Goal: Information Seeking & Learning: Check status

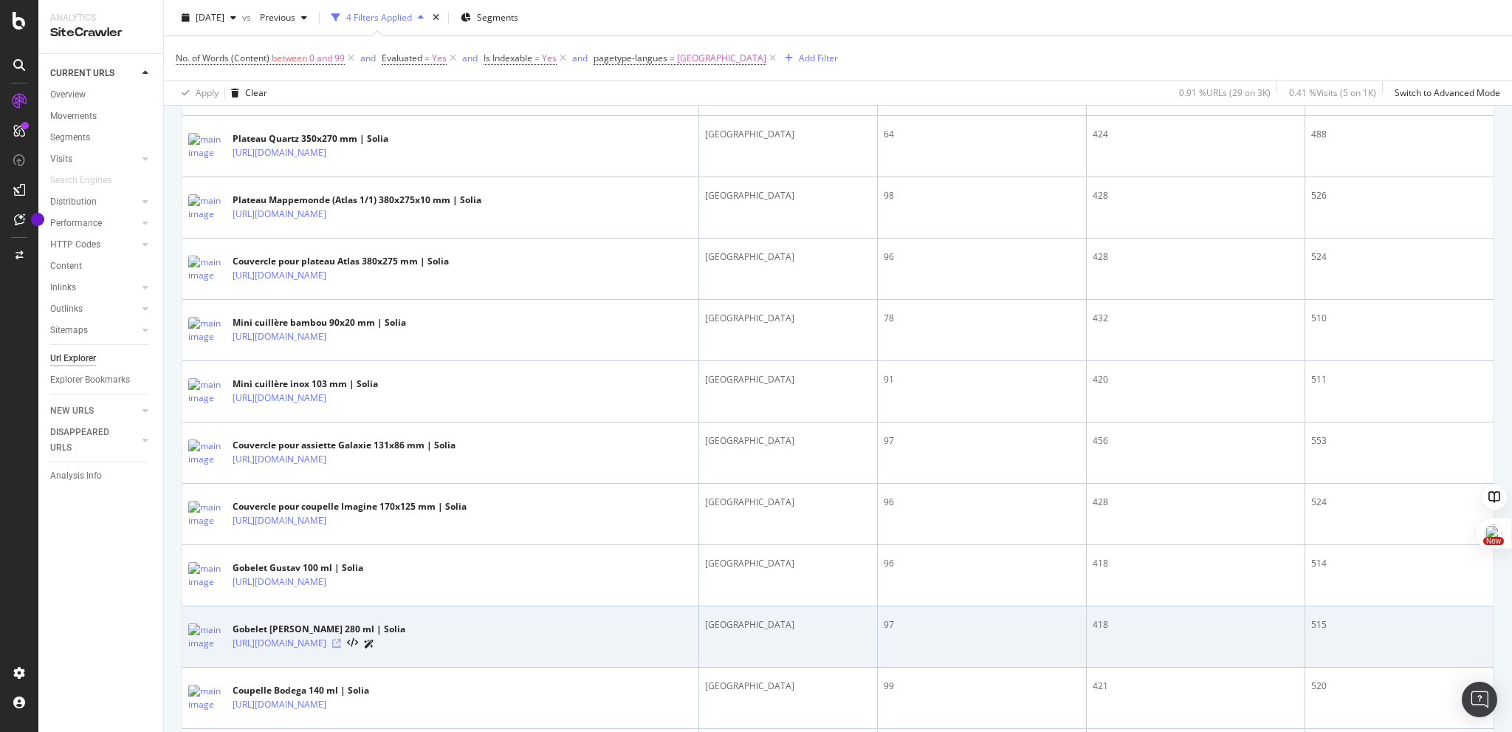
scroll to position [660, 0]
click at [341, 647] on icon at bounding box center [336, 642] width 9 height 9
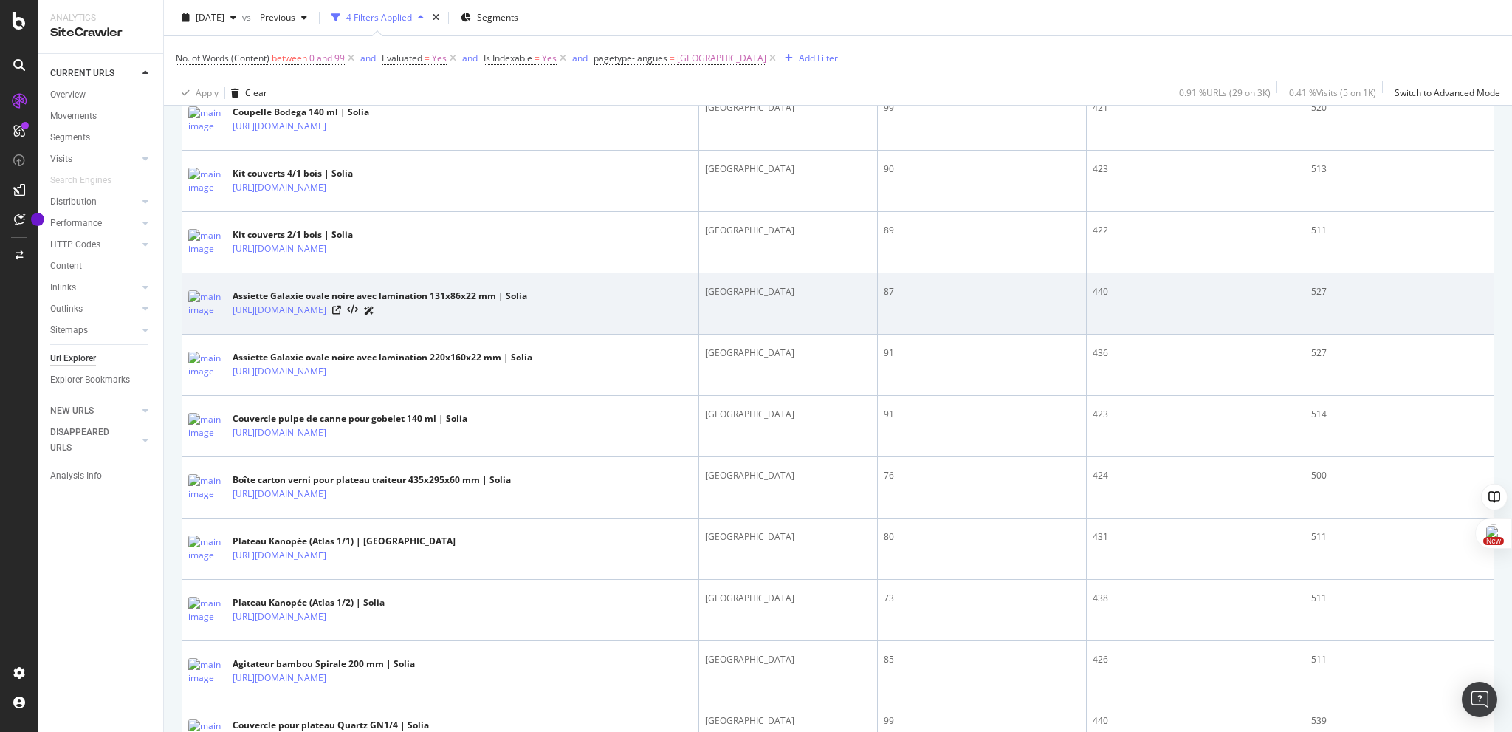
scroll to position [1221, 0]
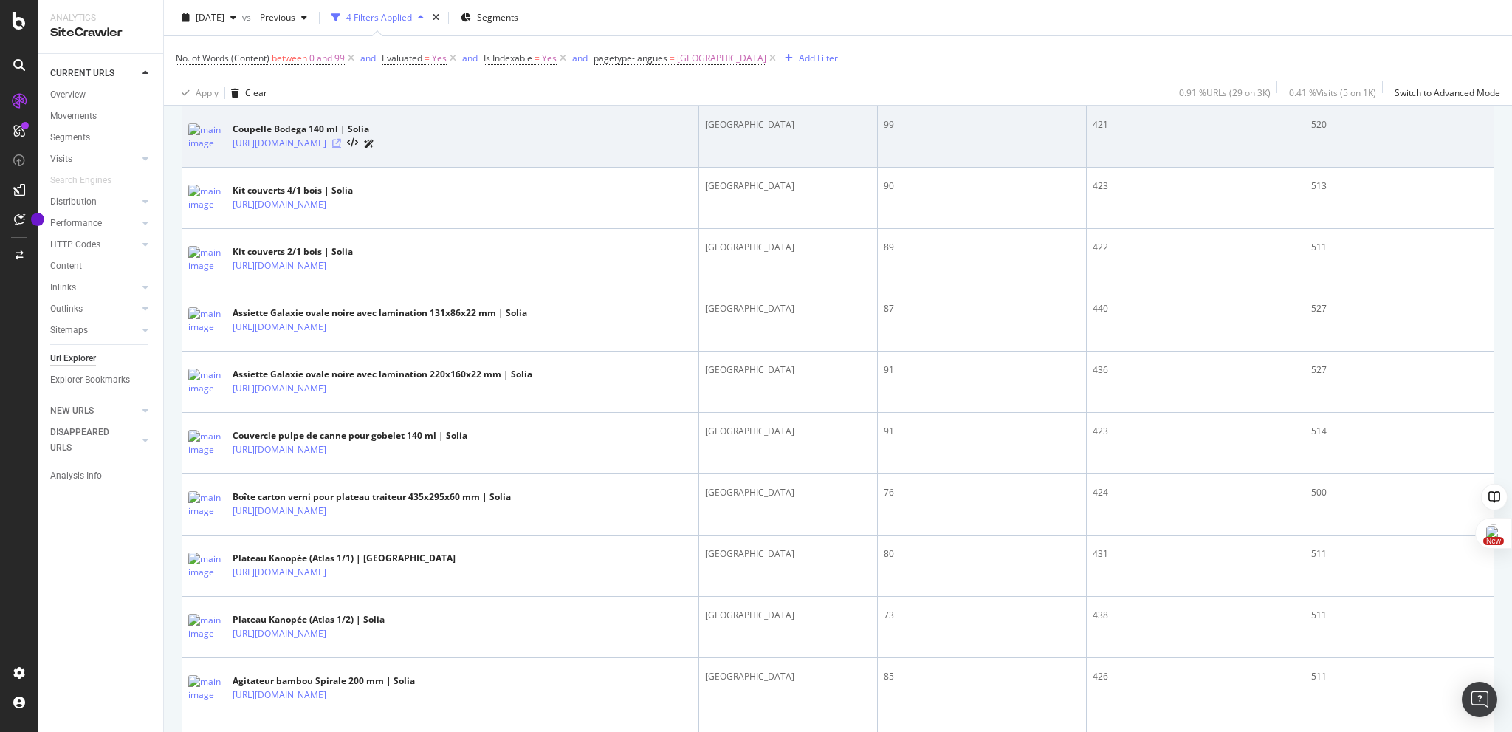
click at [341, 148] on icon at bounding box center [336, 143] width 9 height 9
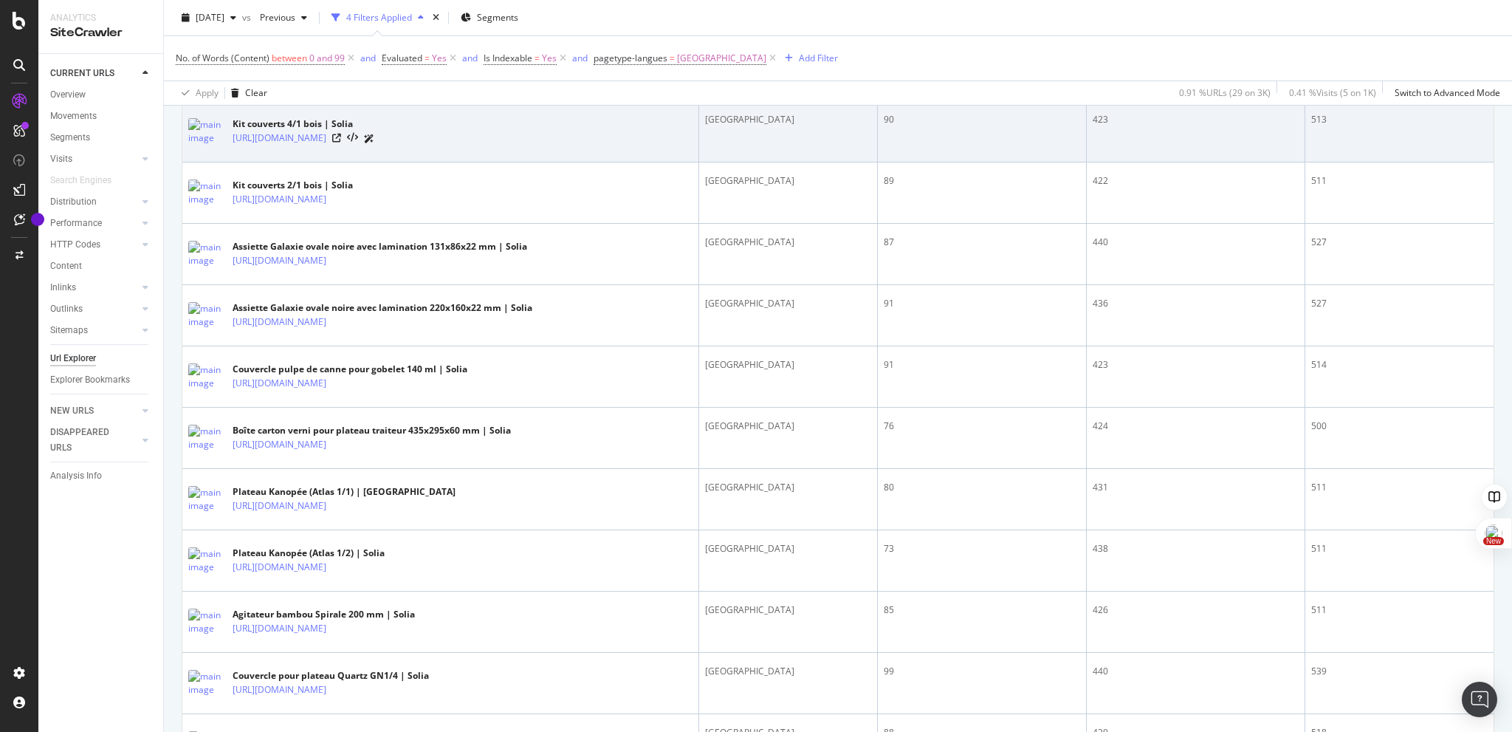
scroll to position [1288, 0]
click at [341, 142] on icon at bounding box center [336, 137] width 9 height 9
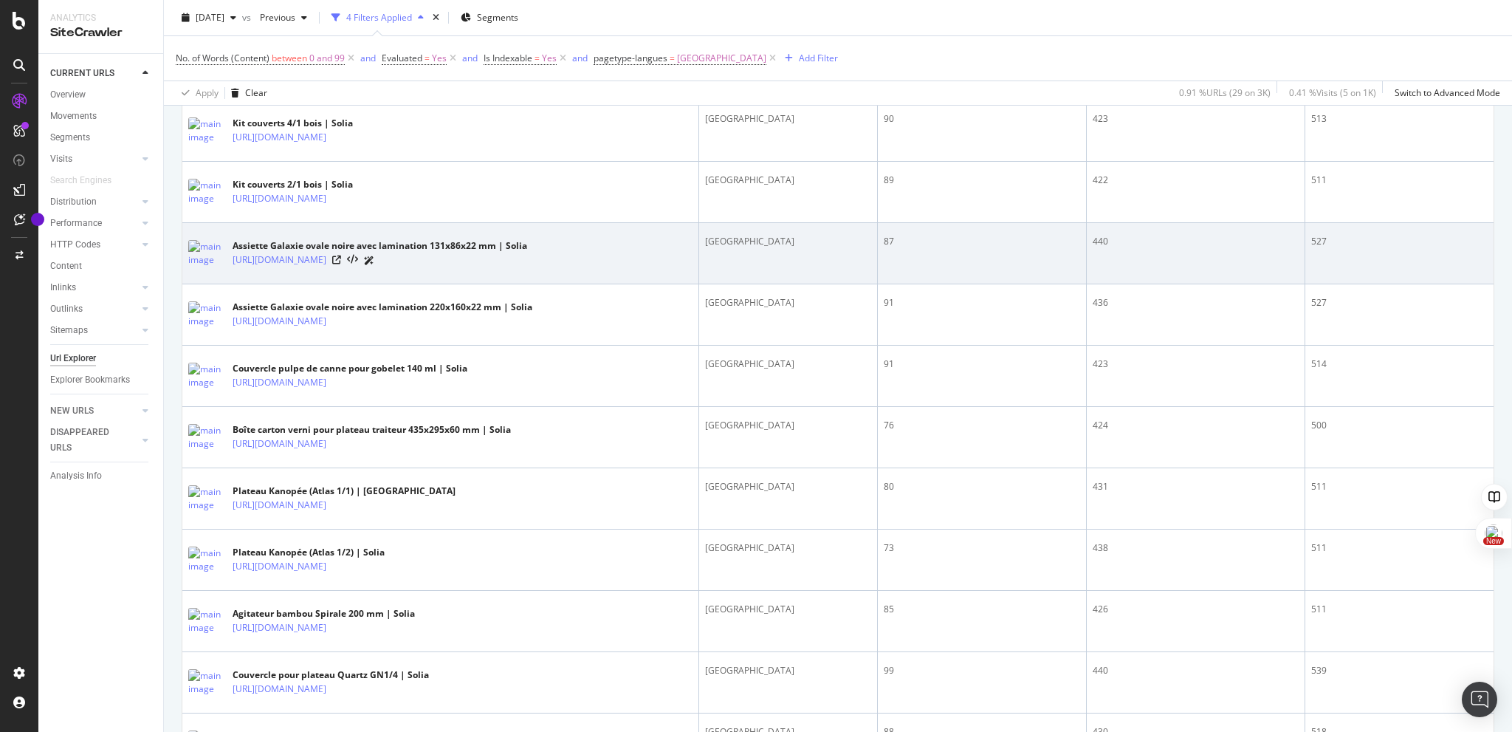
scroll to position [1287, 0]
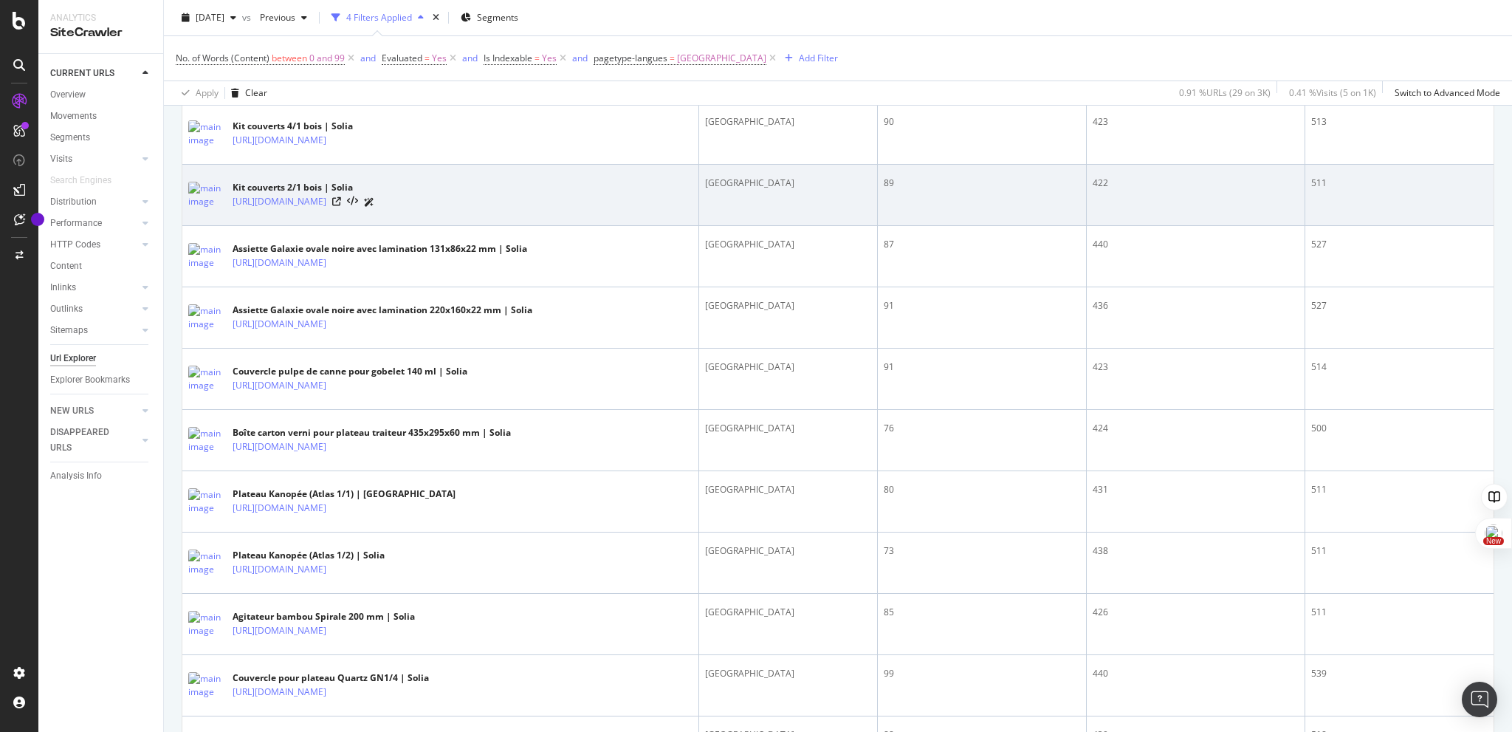
click at [374, 210] on div "[URL][DOMAIN_NAME]" at bounding box center [304, 202] width 142 height 16
click at [341, 206] on icon at bounding box center [336, 201] width 9 height 9
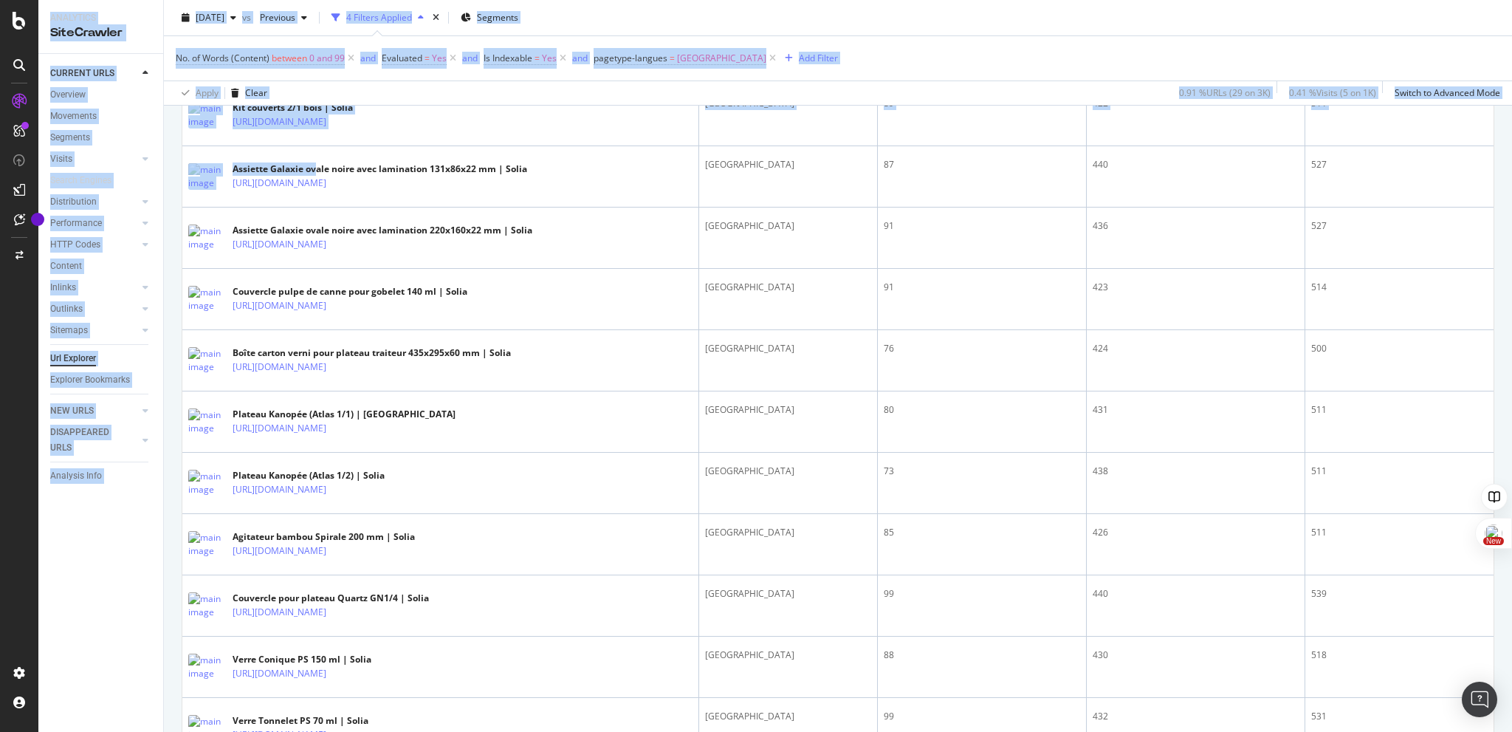
scroll to position [1659, 0]
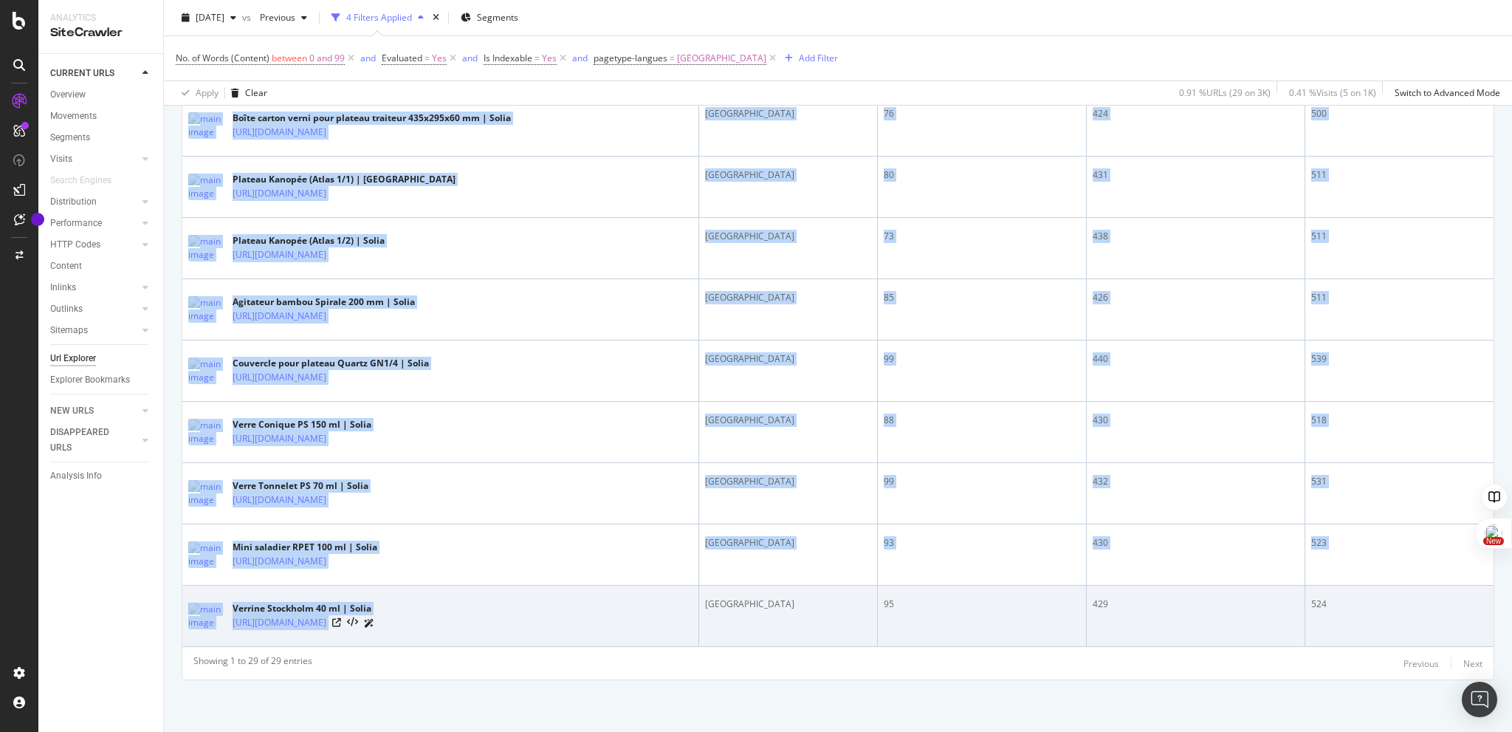
drag, startPoint x: 318, startPoint y: 247, endPoint x: 515, endPoint y: 617, distance: 419.2
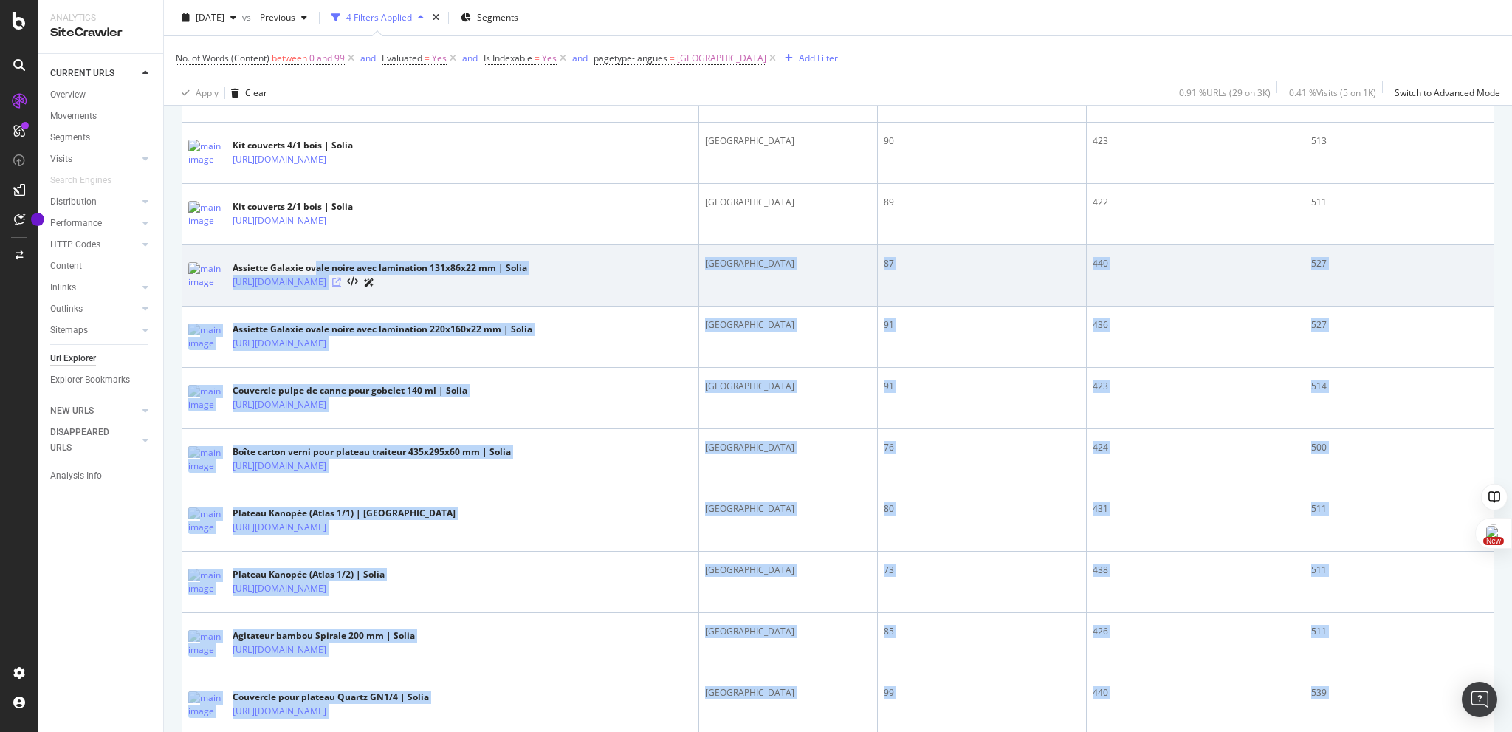
scroll to position [1265, 0]
click at [341, 287] on icon at bounding box center [336, 282] width 9 height 9
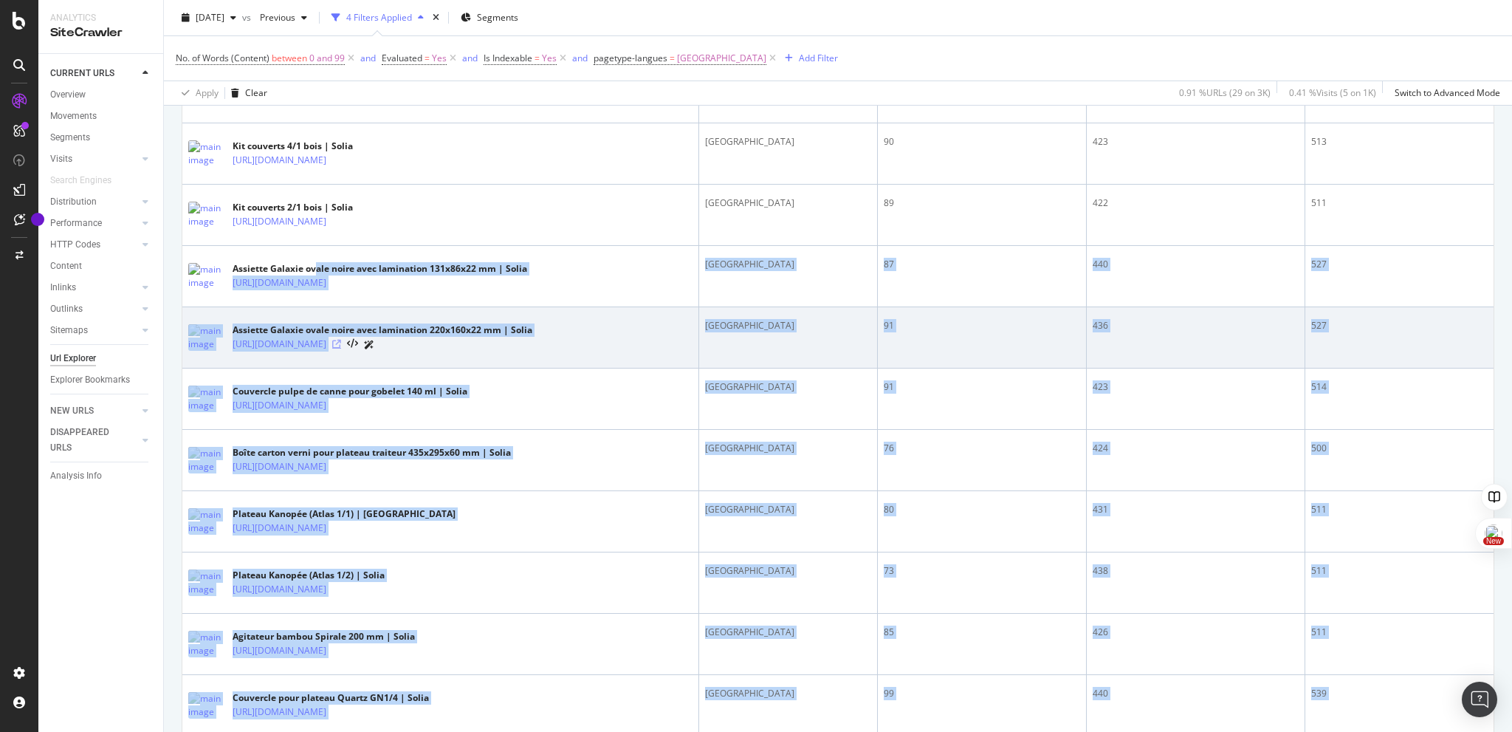
click at [341, 349] on icon at bounding box center [336, 344] width 9 height 9
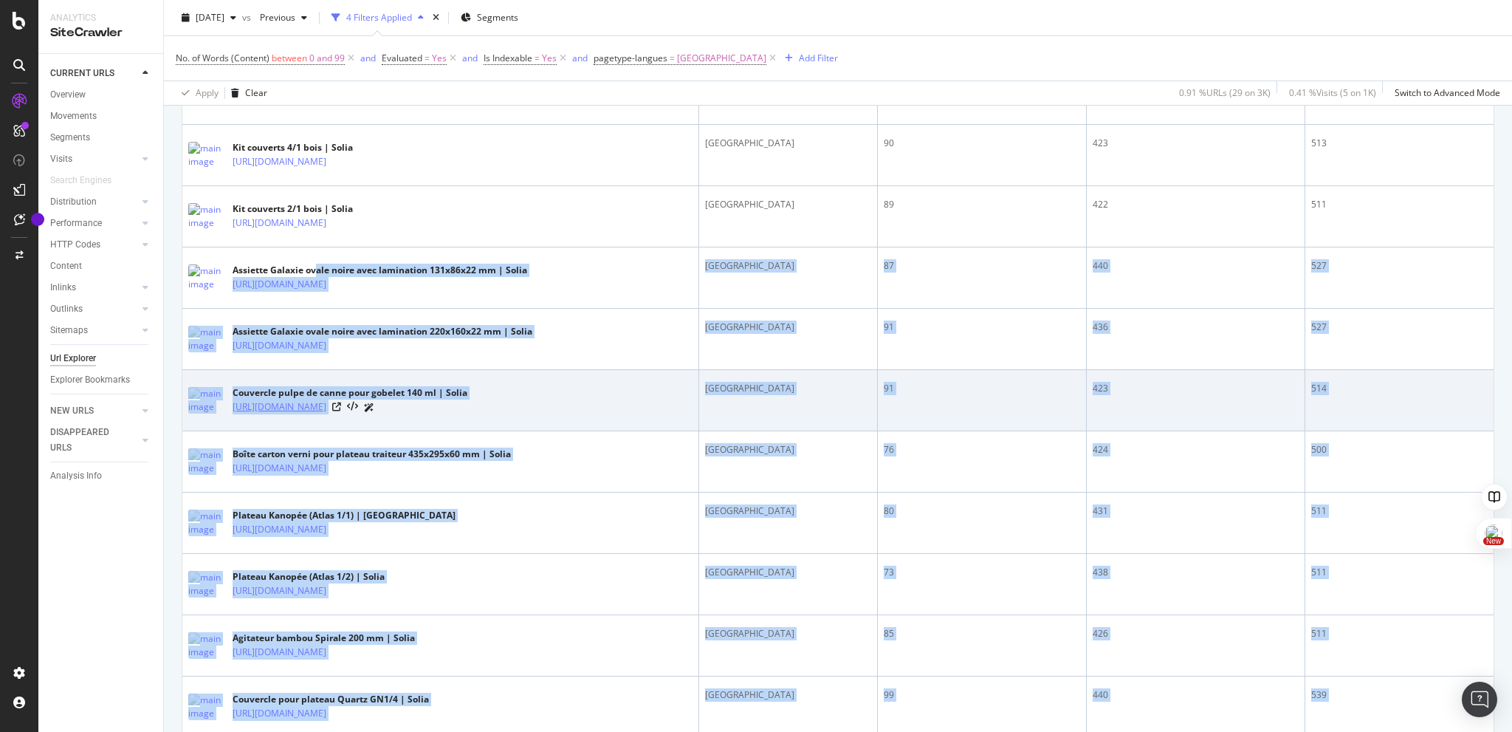
scroll to position [1263, 0]
click at [341, 412] on icon at bounding box center [336, 407] width 9 height 9
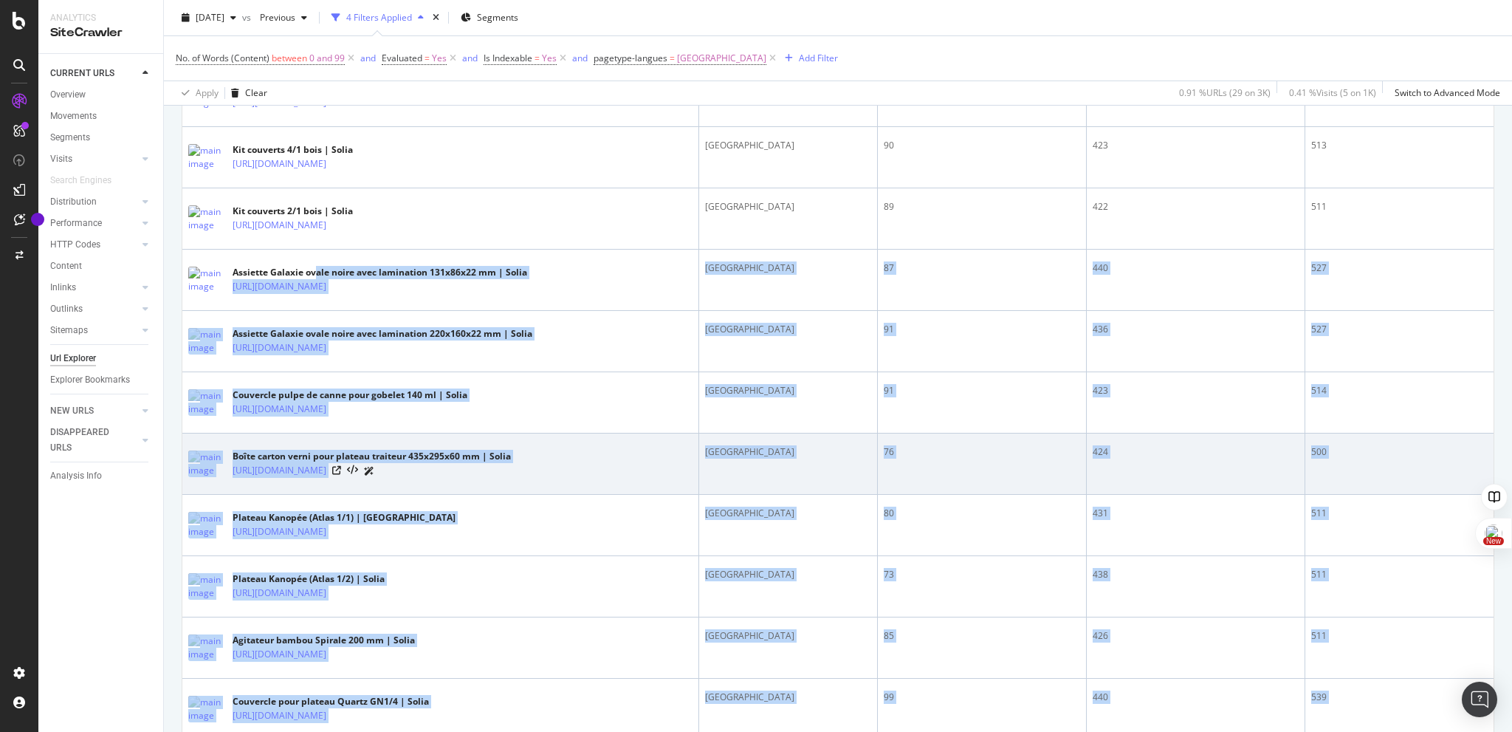
scroll to position [1261, 0]
click at [341, 476] on icon at bounding box center [336, 471] width 9 height 9
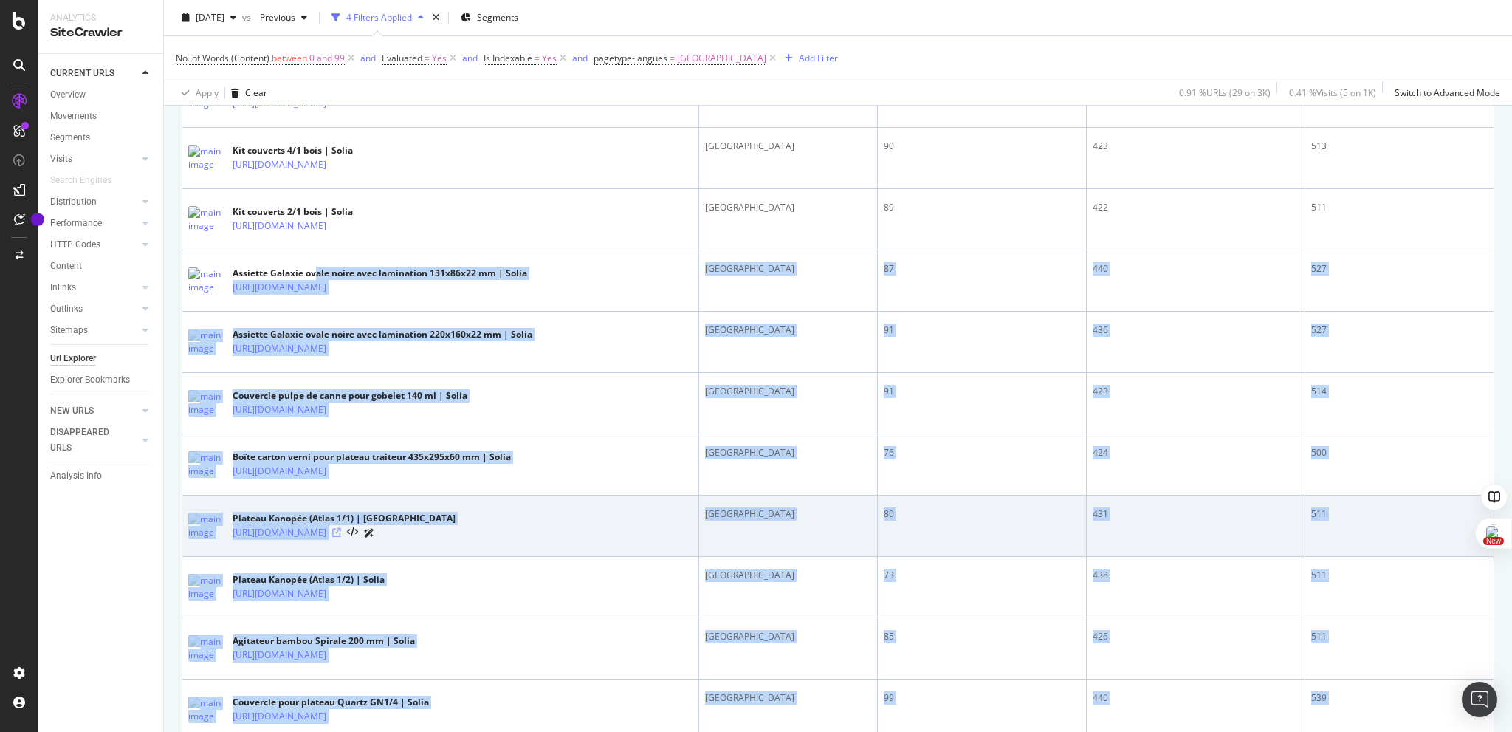
click at [341, 537] on icon at bounding box center [336, 532] width 9 height 9
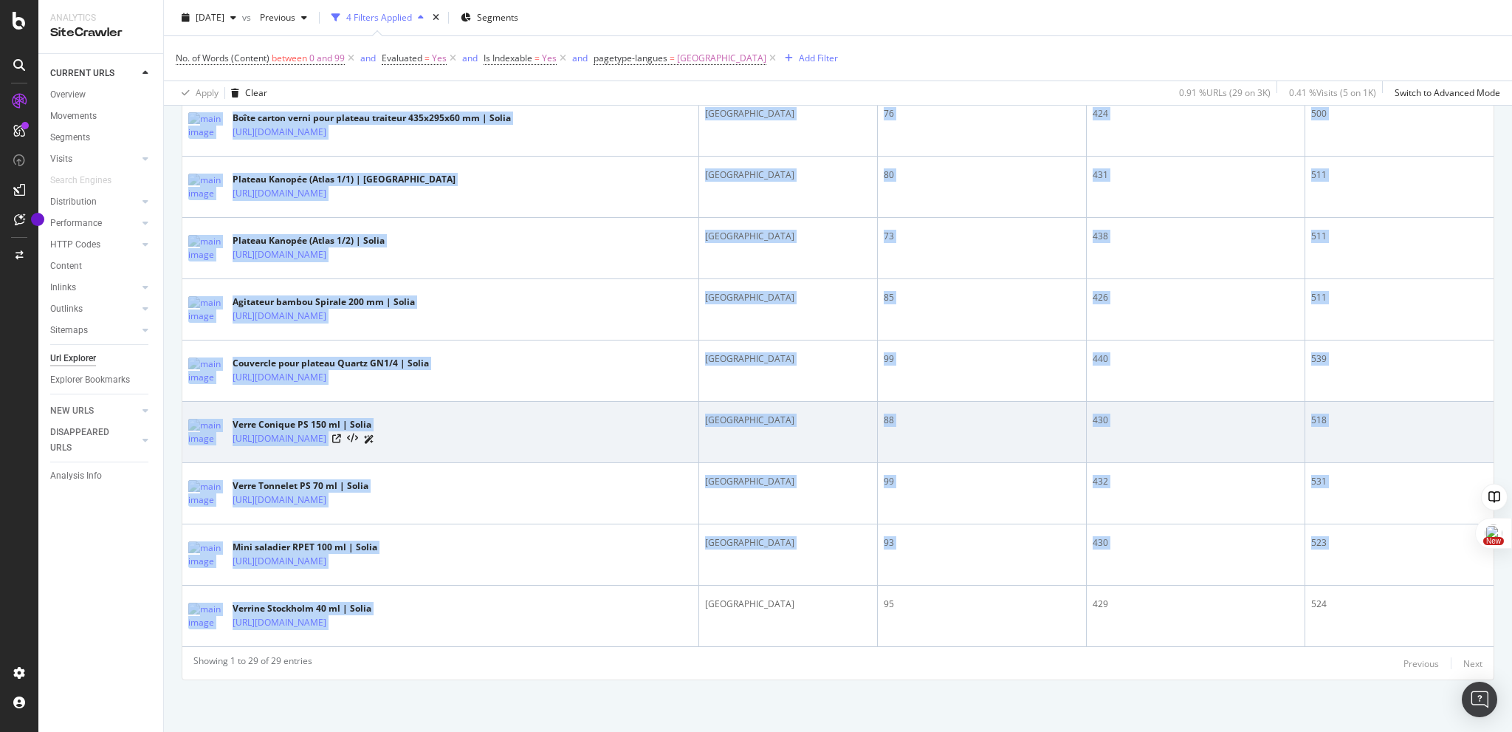
scroll to position [1659, 0]
